Goal: Transaction & Acquisition: Download file/media

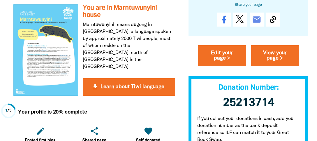
scroll to position [166, 0]
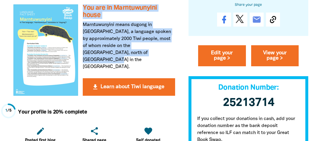
drag, startPoint x: 127, startPoint y: 52, endPoint x: 81, endPoint y: 5, distance: 65.8
click at [81, 5] on div "get_app You are in Marntuwunyini house Marntuwunyini means dugong in Tiwi, a la…" at bounding box center [94, 50] width 171 height 101
copy div "You are in Marntuwunyini house Marntuwunyini means dugong in Tiwi, a language s…"
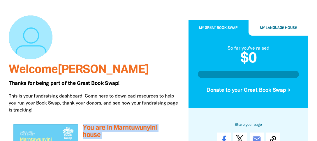
scroll to position [0, 0]
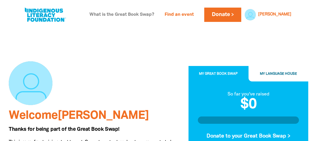
click at [158, 14] on link "What is the Great Book Swap?" at bounding box center [122, 14] width 72 height 9
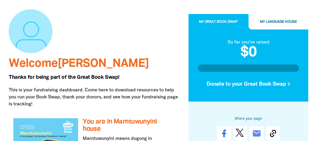
scroll to position [32, 0]
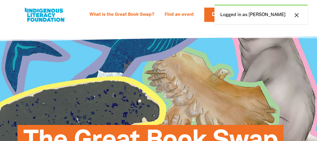
select select "primary-school"
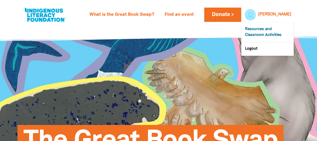
click at [270, 33] on link "Resources and Classroom Activities" at bounding box center [267, 32] width 52 height 19
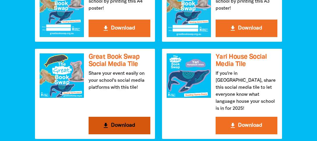
scroll to position [680, 0]
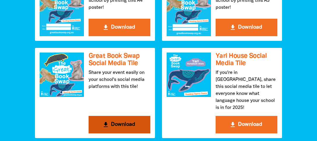
click at [110, 120] on button "get_app Download" at bounding box center [120, 124] width 62 height 17
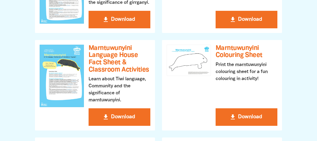
scroll to position [312, 0]
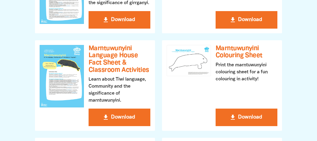
click at [99, 82] on div "get_app Yari Language House Fact Sheet & Classroom Activities Learn about Yawur…" at bounding box center [158, 84] width 254 height 423
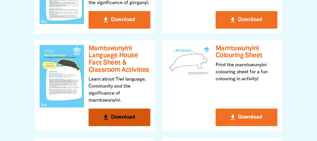
click at [106, 113] on button "get_app Download" at bounding box center [120, 116] width 62 height 17
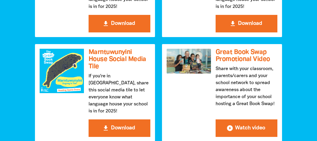
scroll to position [879, 0]
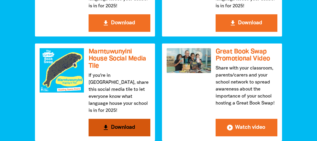
click at [123, 119] on button "get_app Download" at bounding box center [120, 127] width 62 height 17
click at [124, 119] on button "get_app Download" at bounding box center [120, 127] width 62 height 17
